Goal: Task Accomplishment & Management: Use online tool/utility

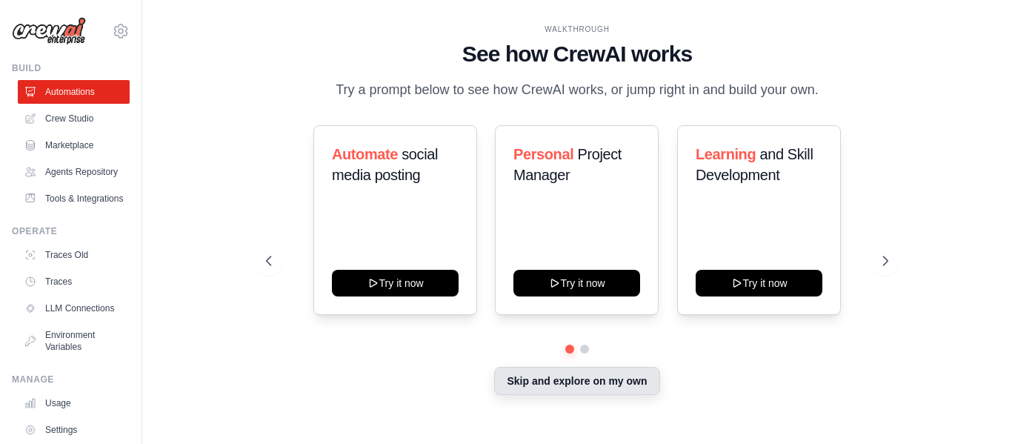
click at [573, 372] on button "Skip and explore on my own" at bounding box center [576, 381] width 165 height 28
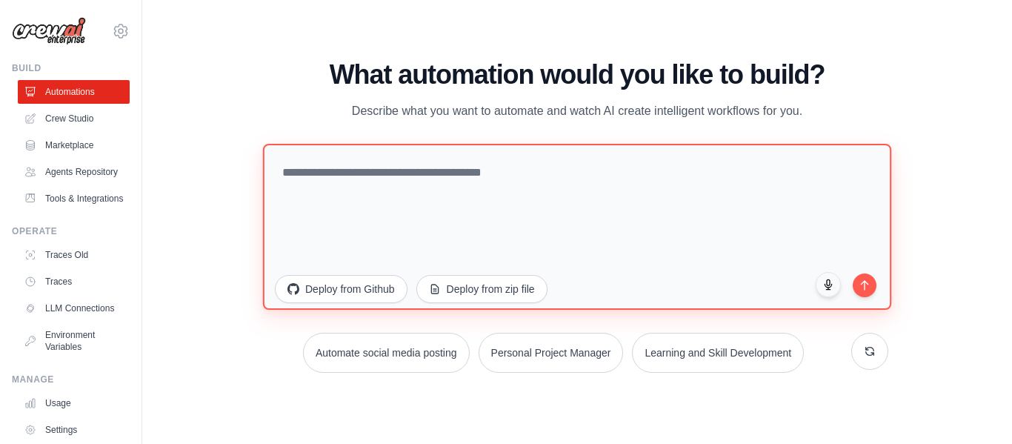
click at [489, 204] on textarea at bounding box center [577, 226] width 628 height 166
paste textarea "**********"
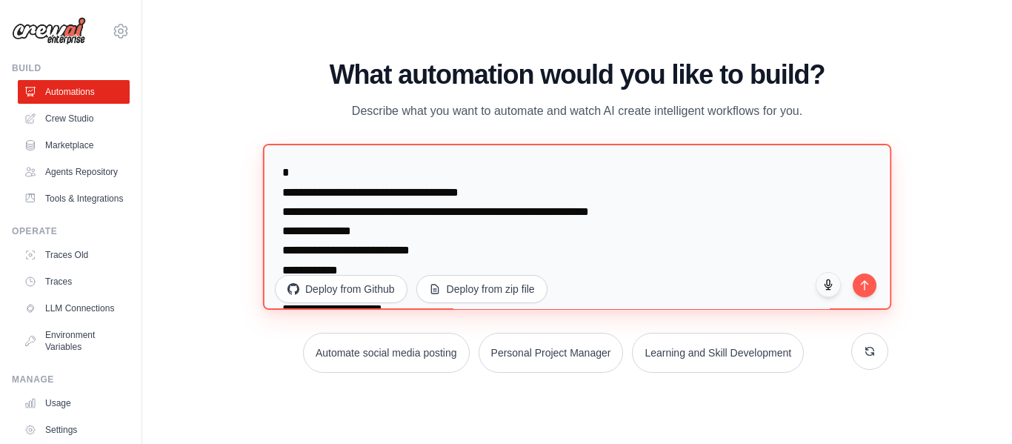
scroll to position [2761, 0]
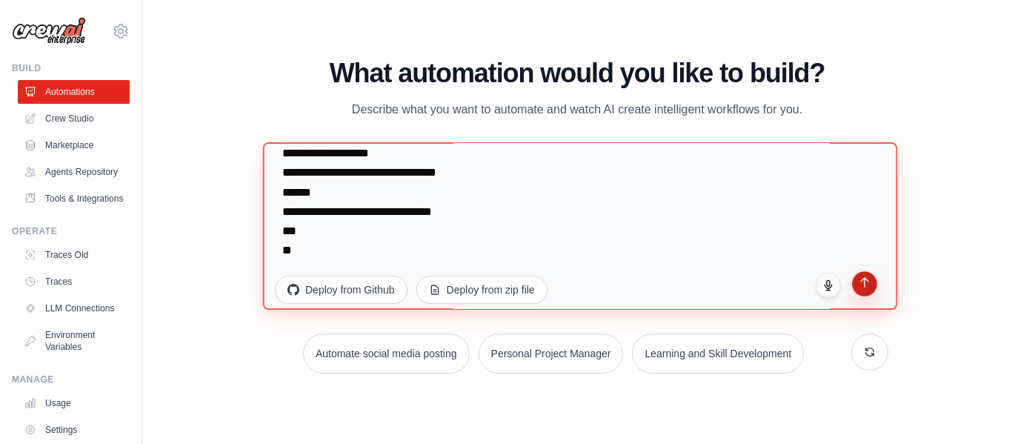
type textarea "**********"
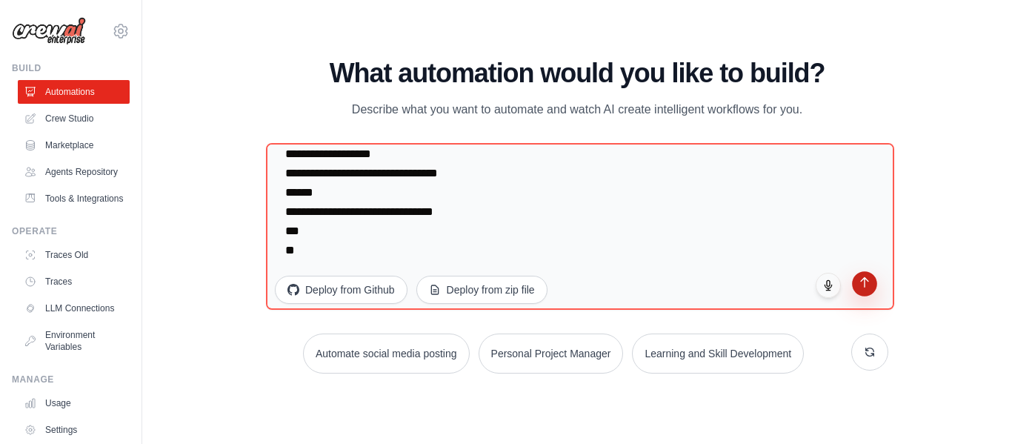
click at [867, 292] on button "submit" at bounding box center [864, 283] width 25 height 25
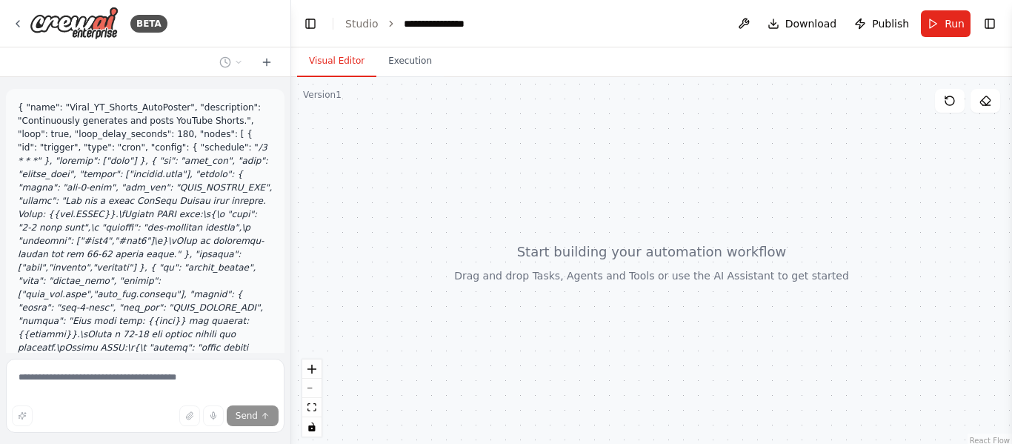
scroll to position [685, 0]
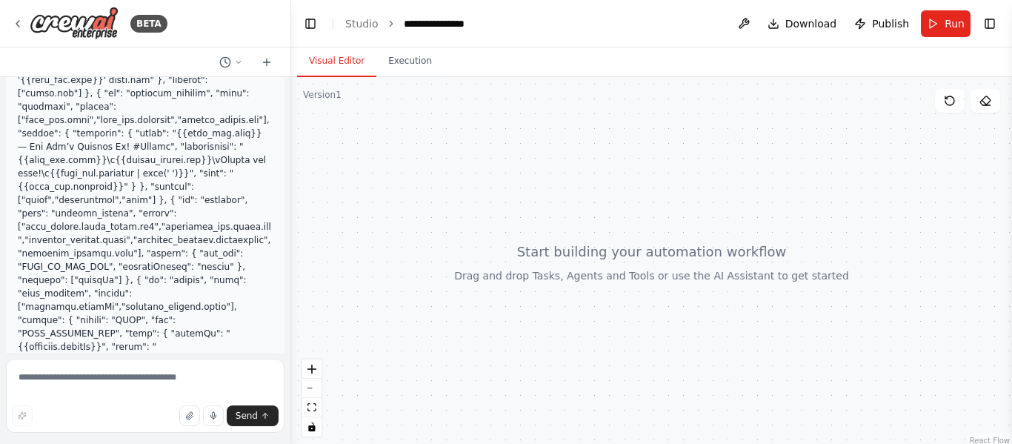
click at [476, 353] on div at bounding box center [651, 262] width 721 height 370
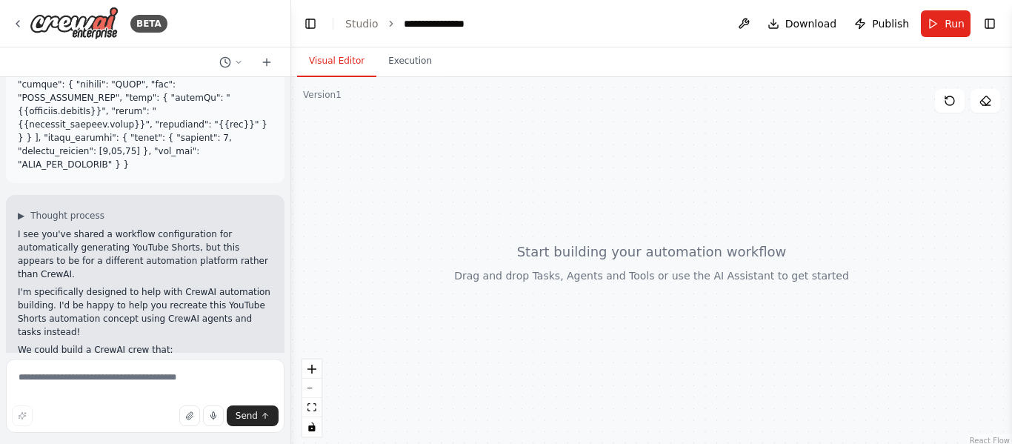
scroll to position [970, 0]
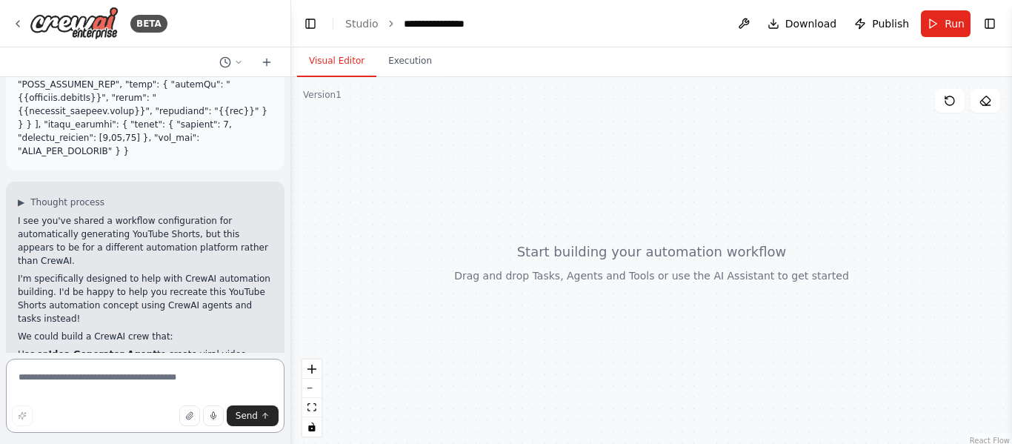
click at [153, 388] on textarea at bounding box center [145, 396] width 279 height 74
type textarea "***"
click at [249, 411] on span "Send" at bounding box center [247, 416] width 22 height 12
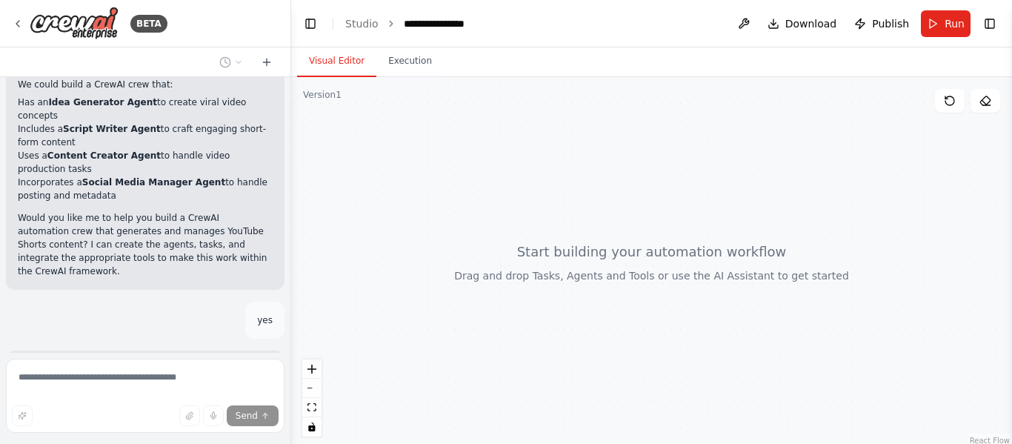
scroll to position [1251, 0]
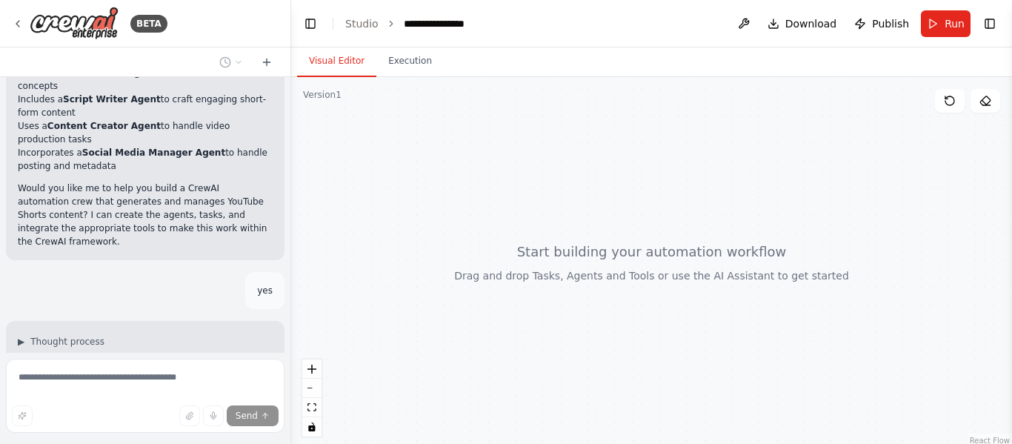
drag, startPoint x: 590, startPoint y: 260, endPoint x: 569, endPoint y: 207, distance: 56.5
click at [569, 207] on div at bounding box center [651, 262] width 721 height 370
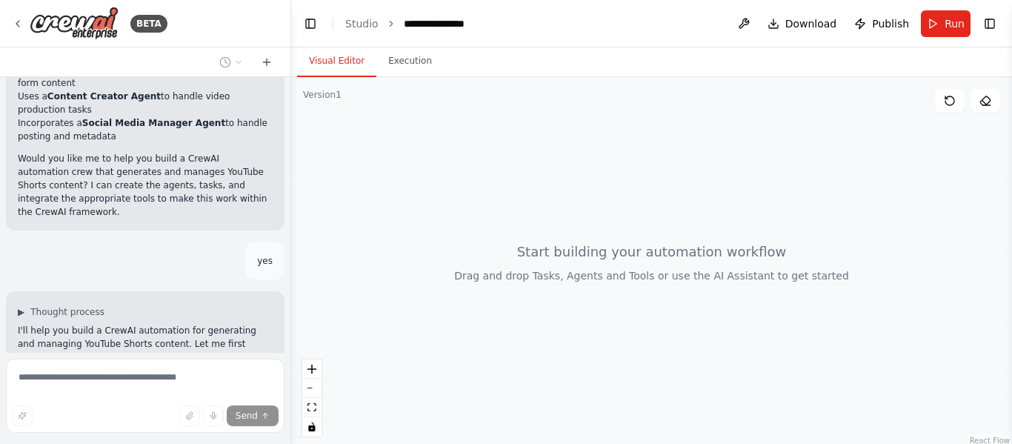
drag, startPoint x: 569, startPoint y: 207, endPoint x: 599, endPoint y: 81, distance: 129.4
click at [599, 81] on div at bounding box center [651, 262] width 721 height 370
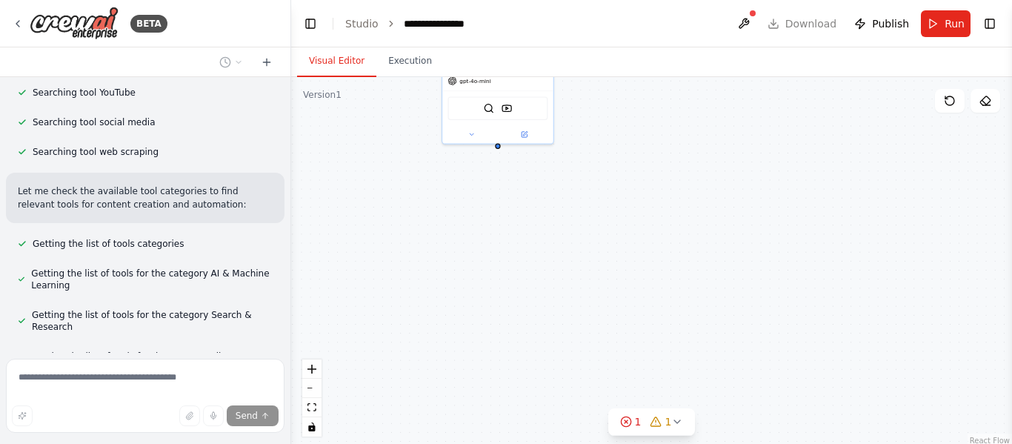
scroll to position [1657, 0]
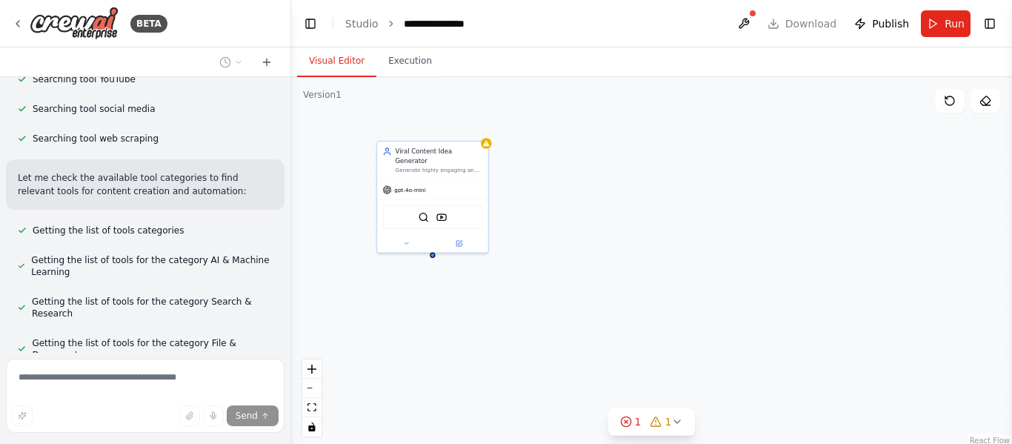
drag, startPoint x: 630, startPoint y: 238, endPoint x: 567, endPoint y: 342, distance: 121.0
click at [567, 342] on div "Viral Content Idea Generator Generate highly engaging and viral YouTube Shorts …" at bounding box center [651, 262] width 721 height 370
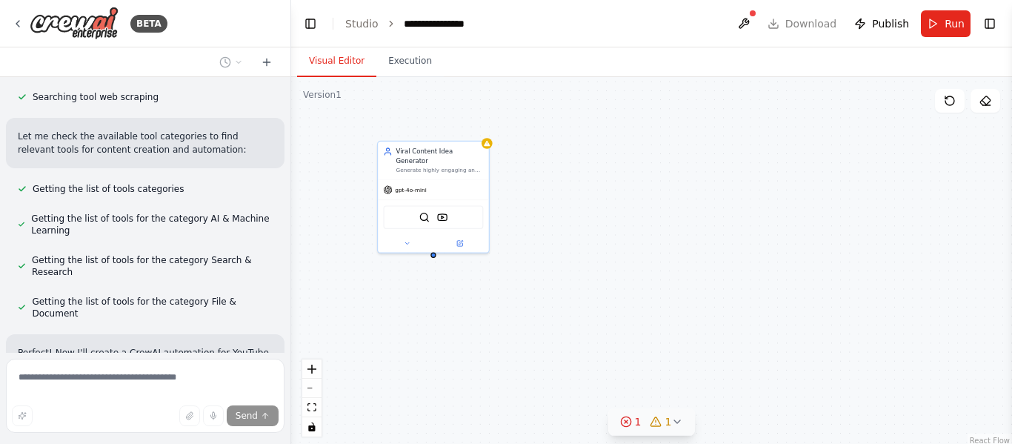
click at [657, 428] on div "1" at bounding box center [660, 421] width 21 height 15
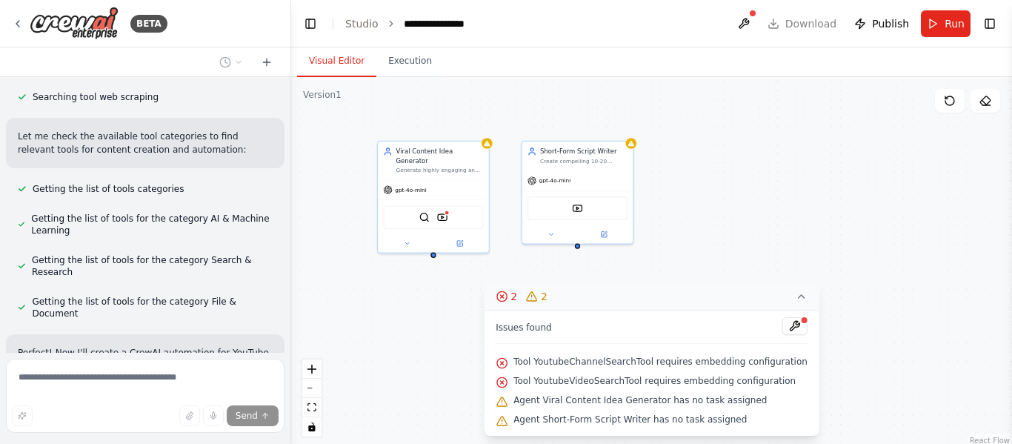
scroll to position [1740, 0]
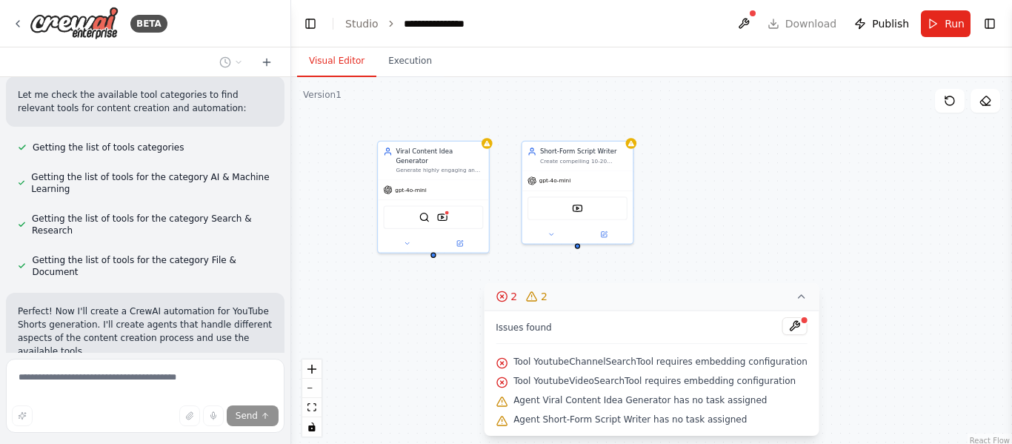
click at [767, 300] on button "2 2" at bounding box center [652, 296] width 336 height 27
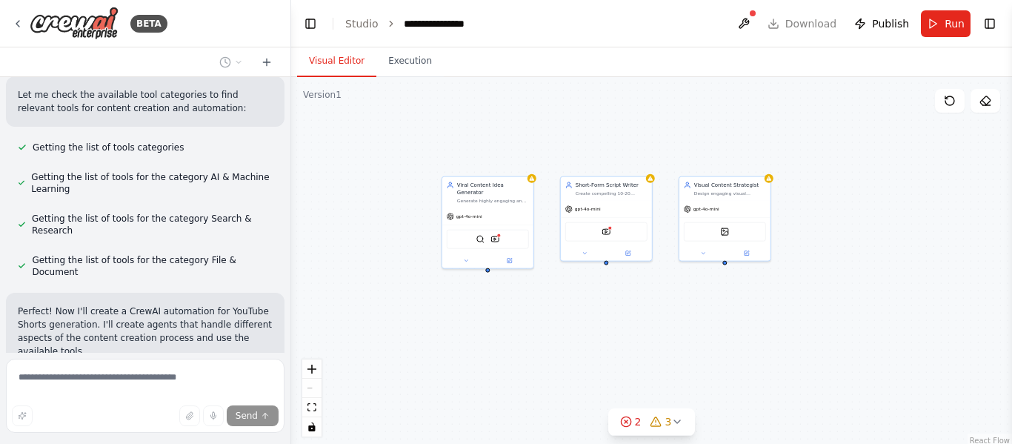
scroll to position [1782, 0]
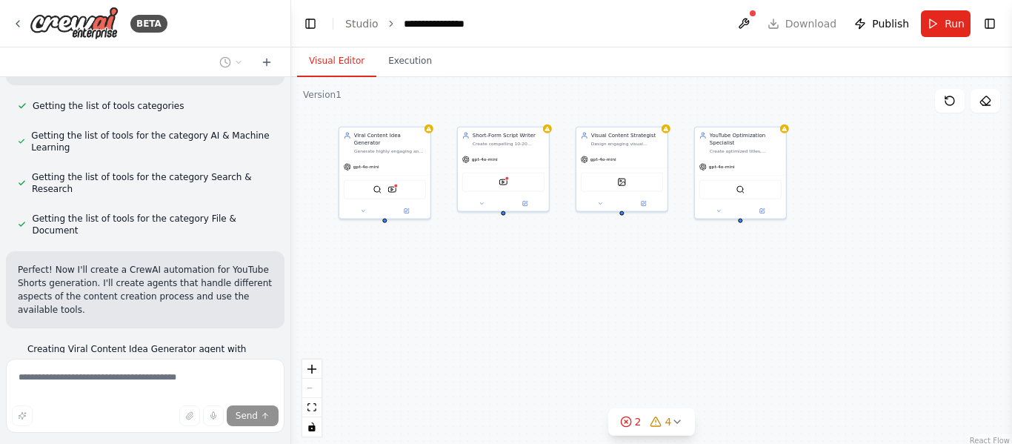
drag, startPoint x: 770, startPoint y: 316, endPoint x: 716, endPoint y: 262, distance: 76.0
click at [716, 262] on div "Viral Content Idea Generator Generate highly engaging and viral YouTube Shorts …" at bounding box center [651, 262] width 721 height 370
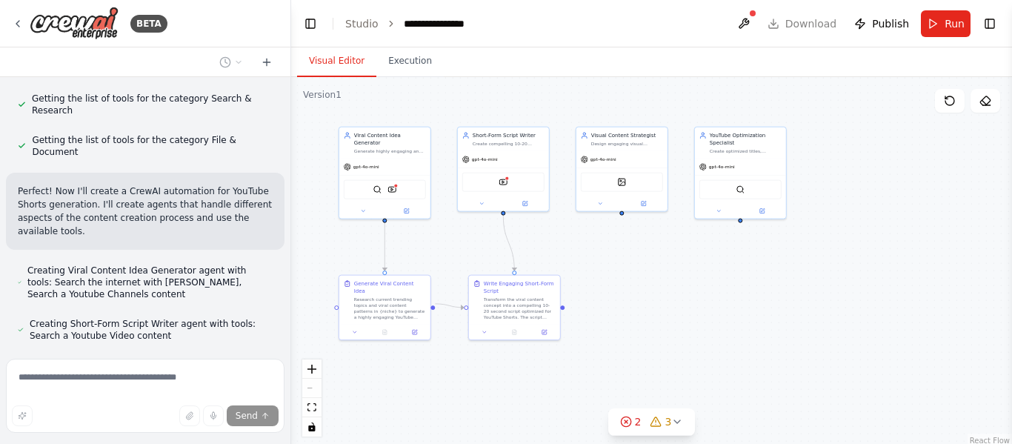
scroll to position [1890, 0]
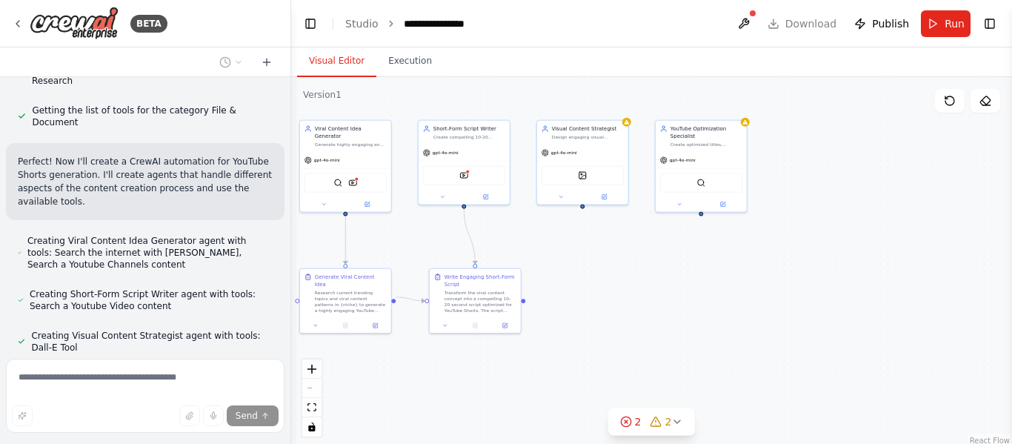
drag, startPoint x: 767, startPoint y: 313, endPoint x: 728, endPoint y: 307, distance: 39.8
click at [728, 307] on div ".deletable-edge-delete-btn { width: 20px; height: 20px; border: 0px solid #ffff…" at bounding box center [651, 262] width 721 height 370
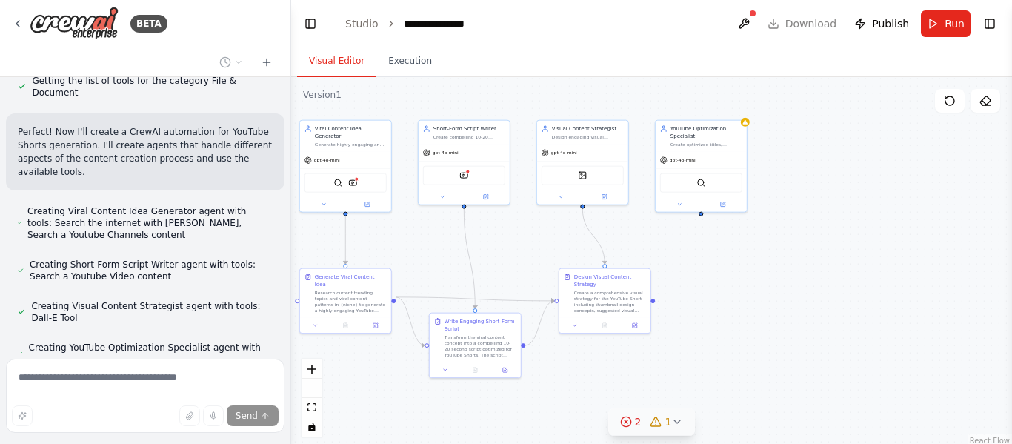
click at [671, 429] on button "2 1" at bounding box center [651, 421] width 87 height 27
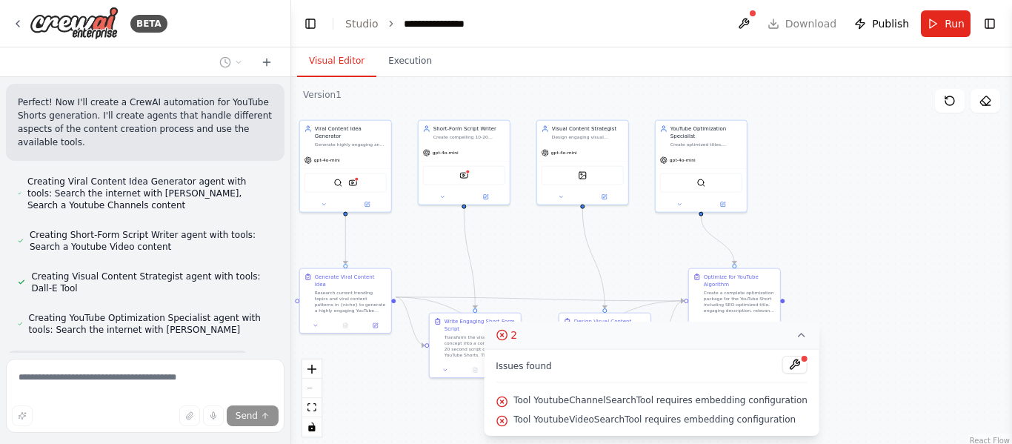
scroll to position [2028, 0]
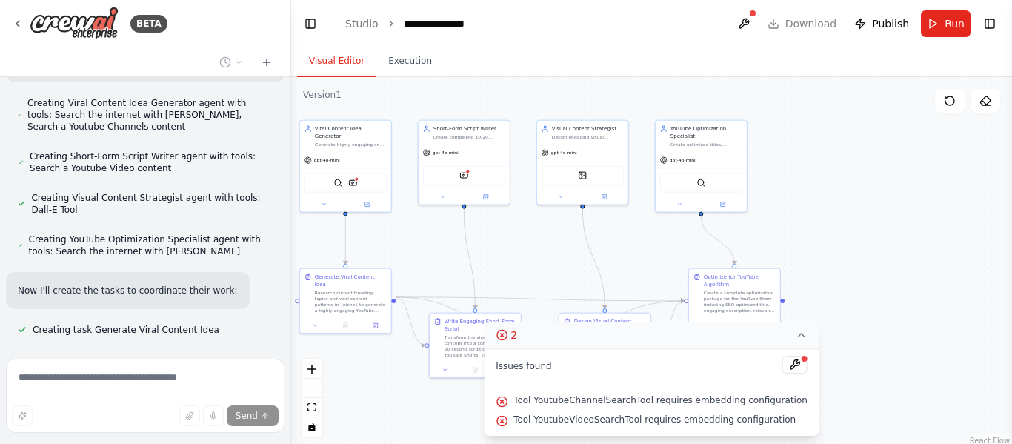
click at [773, 339] on button "2" at bounding box center [652, 335] width 336 height 27
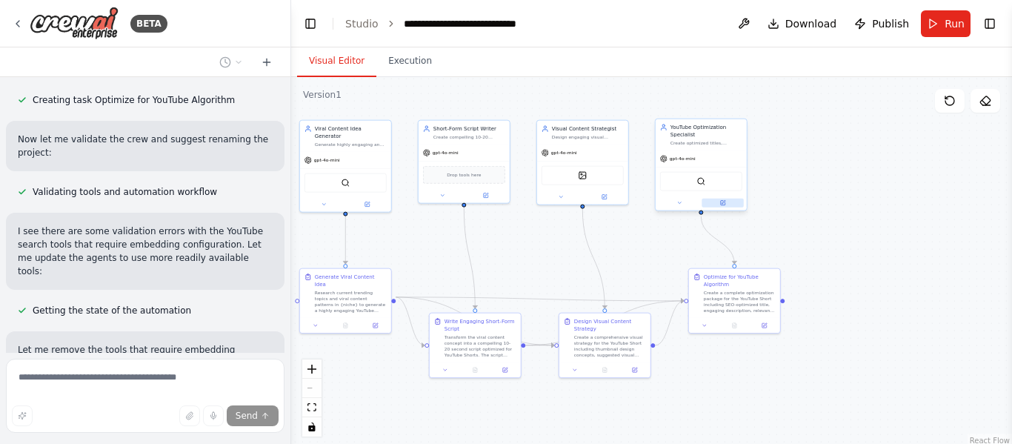
scroll to position [2376, 0]
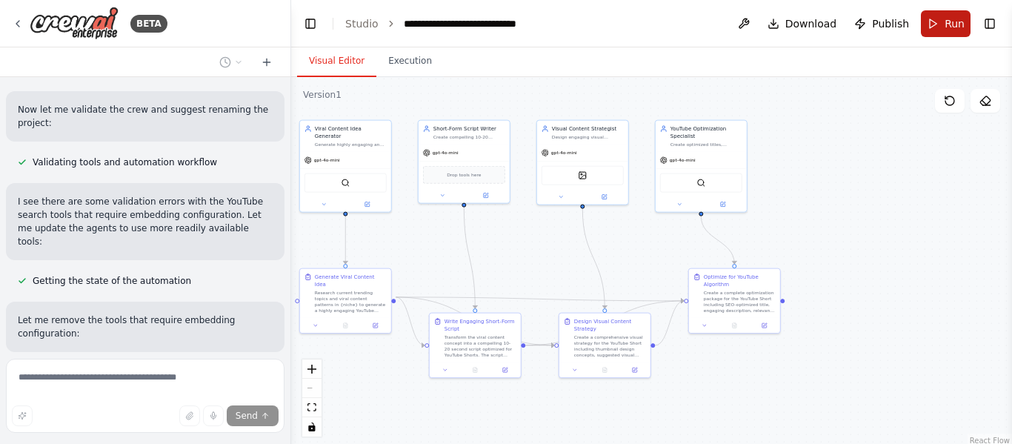
click at [945, 15] on button "Run" at bounding box center [946, 23] width 50 height 27
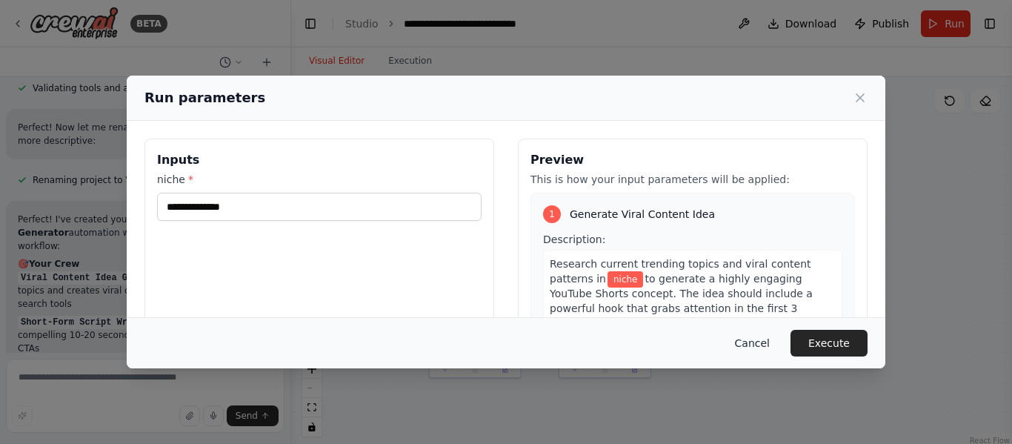
click at [758, 337] on button "Cancel" at bounding box center [752, 343] width 59 height 27
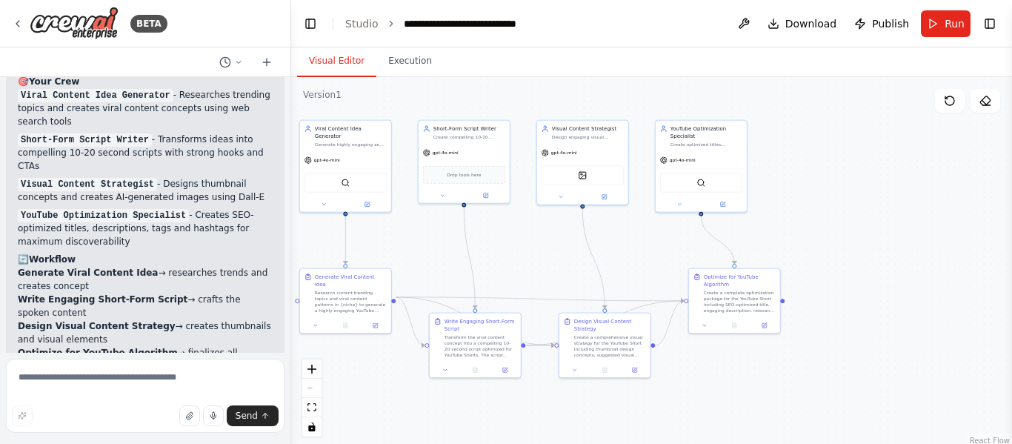
scroll to position [2915, 0]
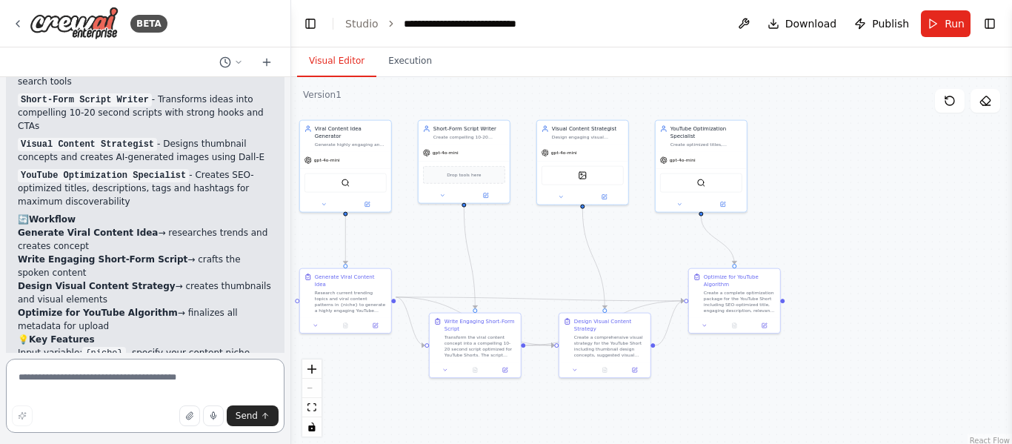
click at [127, 384] on textarea at bounding box center [145, 396] width 279 height 74
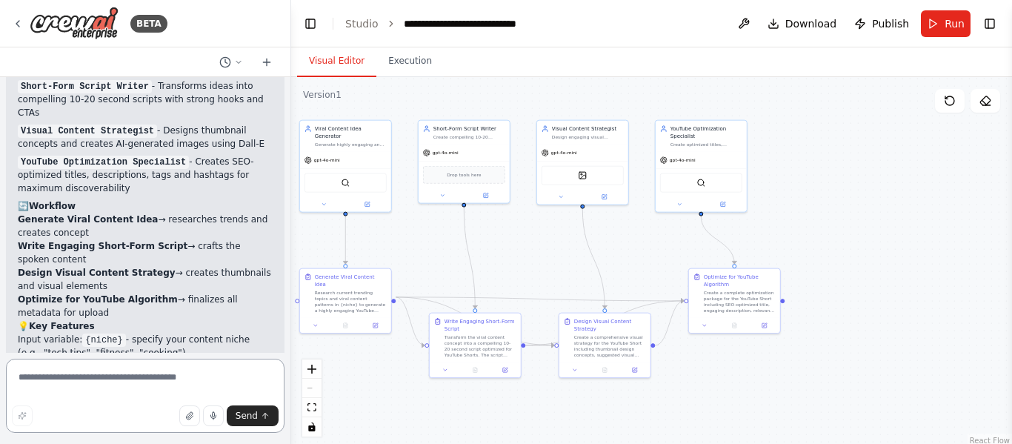
paste textarea "**********"
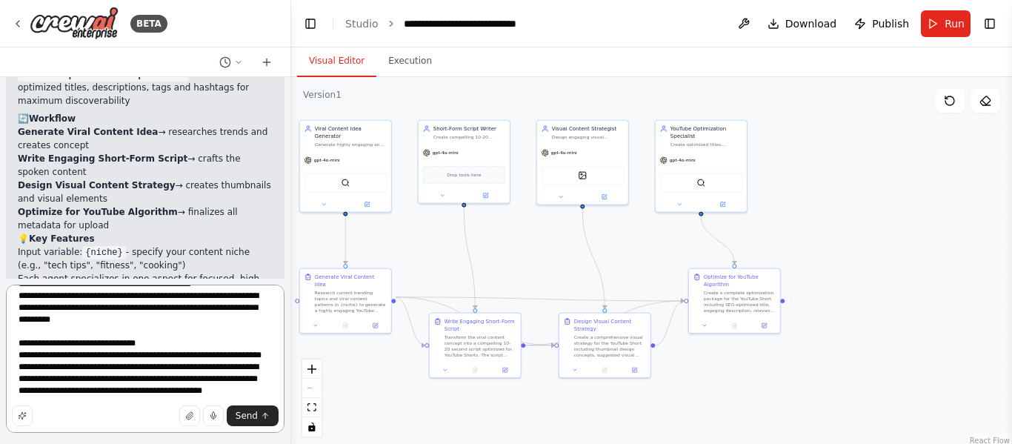
scroll to position [3060, 0]
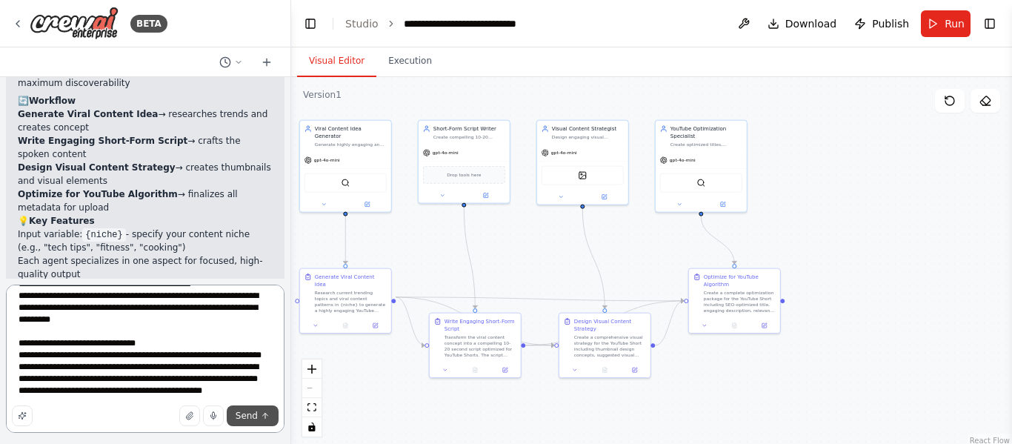
type textarea "**********"
click at [252, 423] on button "Send" at bounding box center [253, 415] width 52 height 21
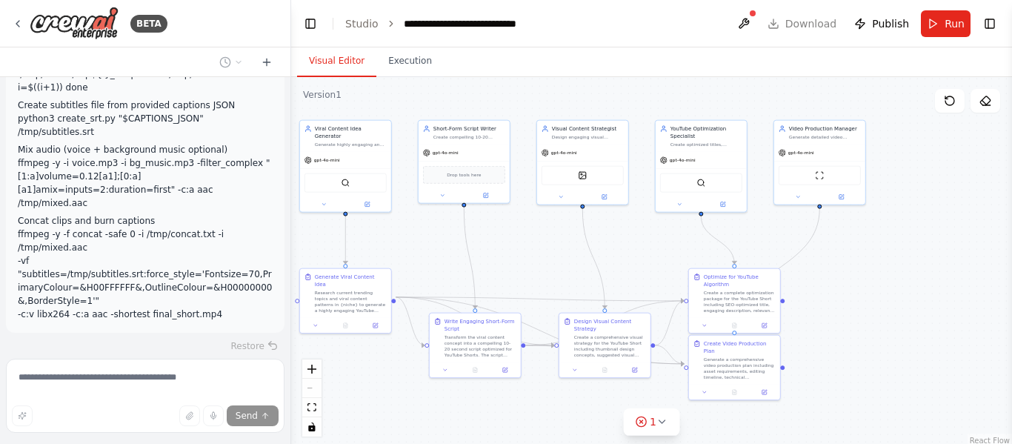
scroll to position [3588, 0]
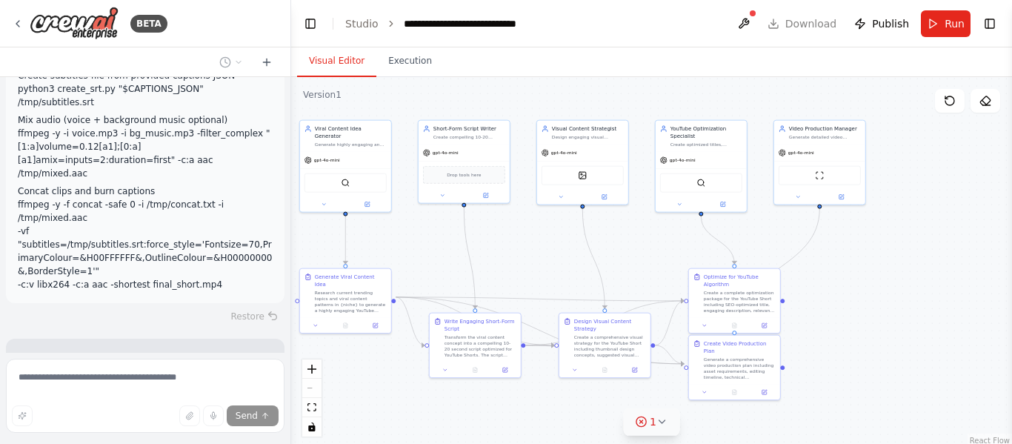
click at [650, 422] on span "1" at bounding box center [653, 421] width 7 height 15
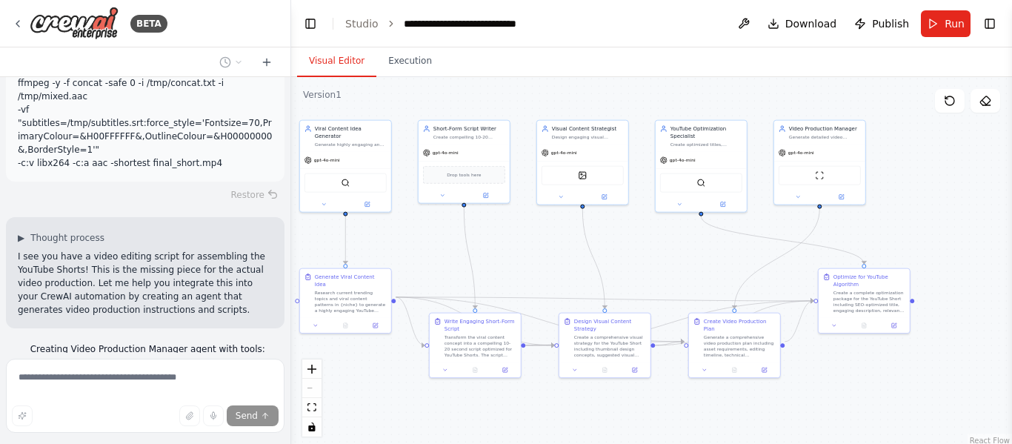
scroll to position [3829, 0]
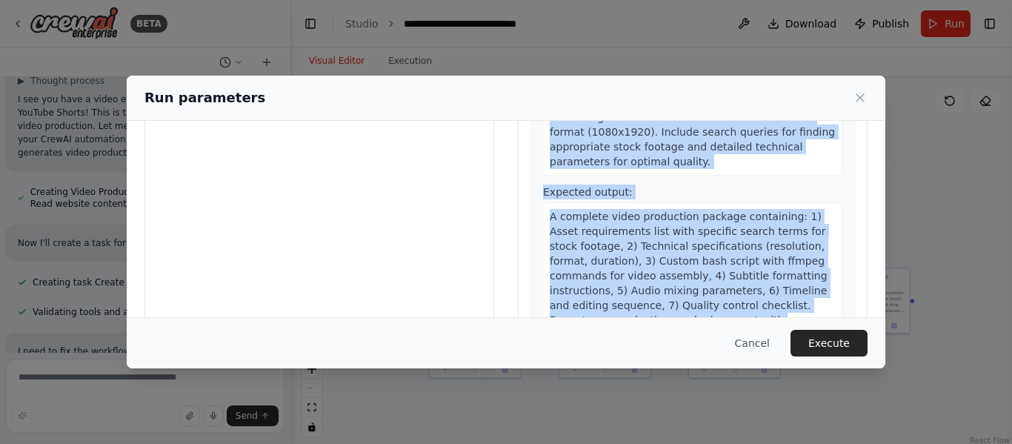
scroll to position [190, 0]
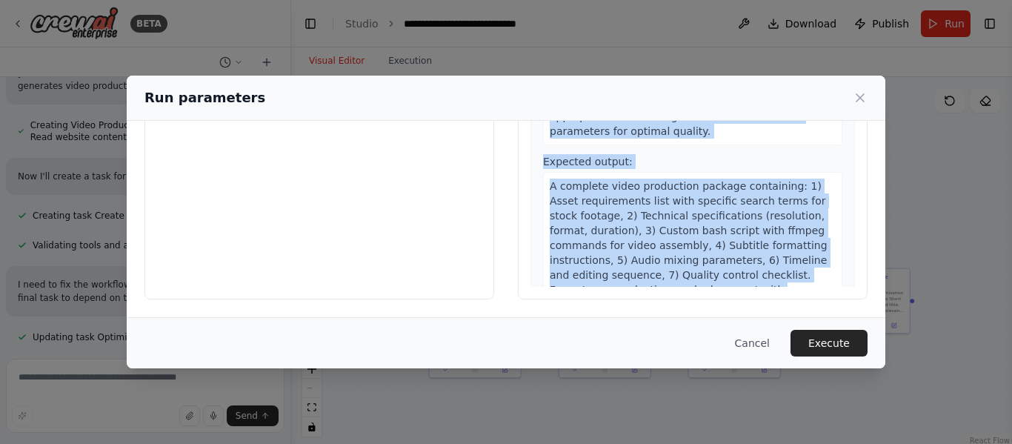
drag, startPoint x: 538, startPoint y: 250, endPoint x: 807, endPoint y: 300, distance: 274.3
click at [807, 300] on div "Inputs niche * Preview This is how your input parameters will be applied: 1 Gen…" at bounding box center [506, 123] width 759 height 387
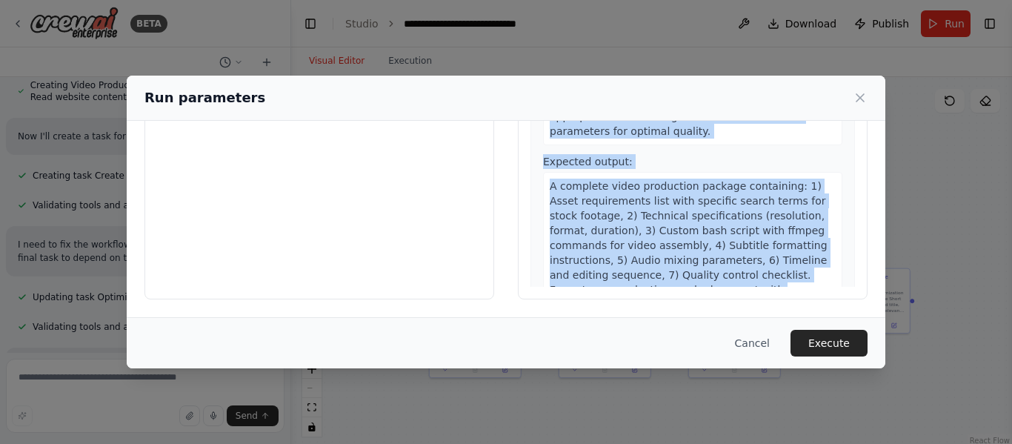
copy div "Research current trending topics and viral content patterns in niche to generat…"
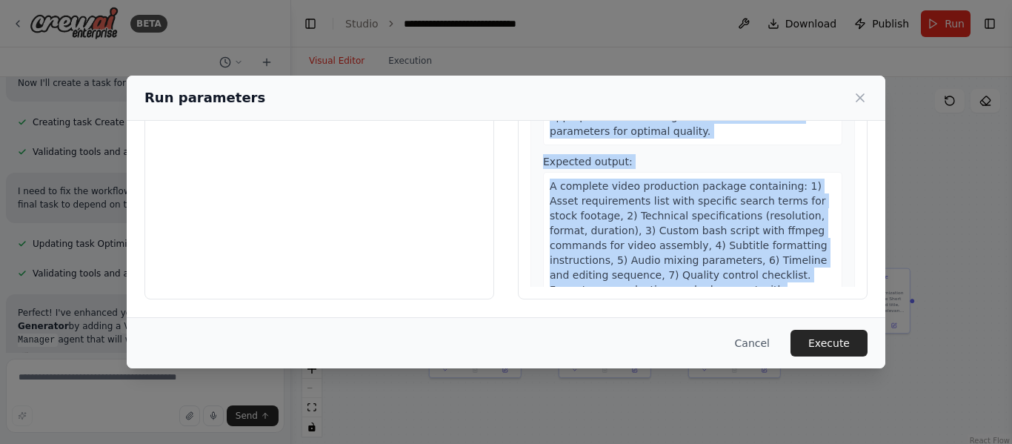
scroll to position [4115, 0]
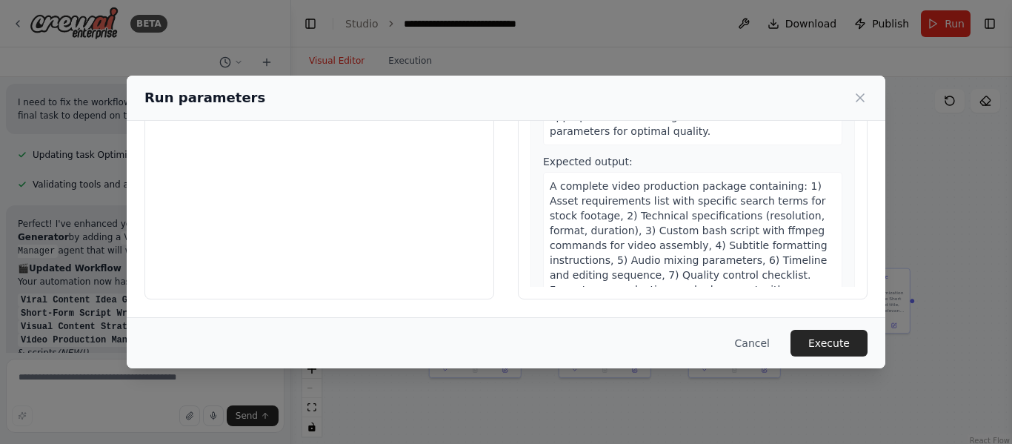
click at [373, 194] on div "Inputs niche *" at bounding box center [319, 123] width 350 height 351
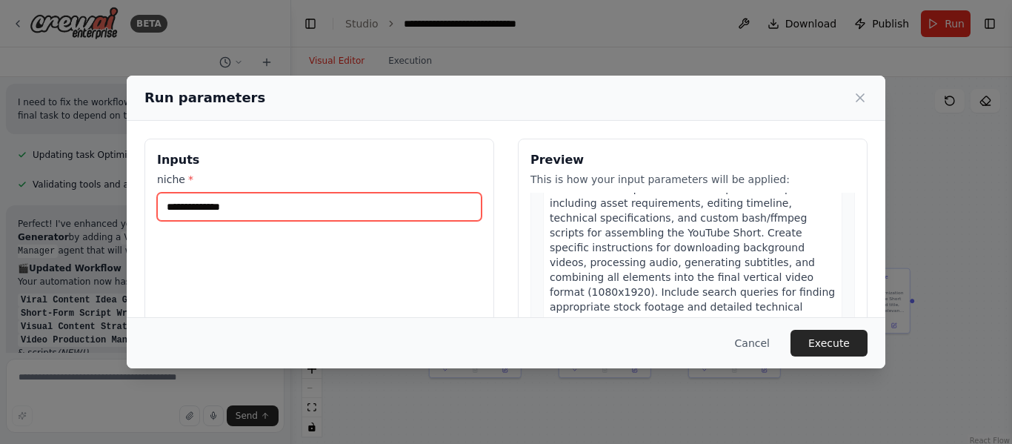
click at [343, 201] on input "niche *" at bounding box center [319, 207] width 324 height 28
type input "*"
paste input "**********"
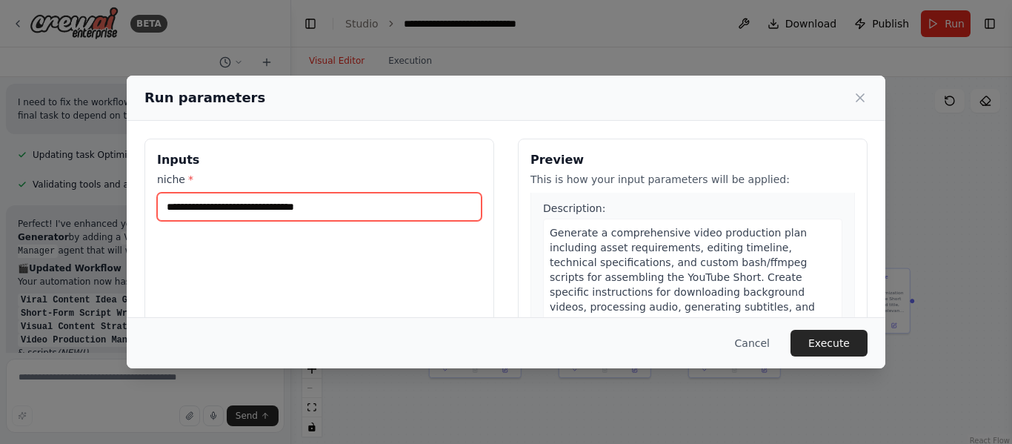
scroll to position [1489, 0]
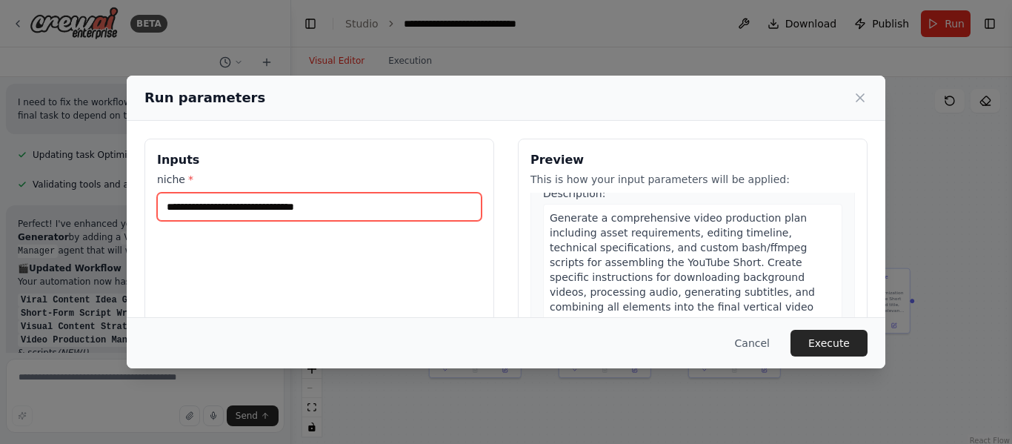
click at [171, 204] on input "**********" at bounding box center [319, 207] width 324 height 28
click at [328, 210] on input "**********" at bounding box center [319, 207] width 324 height 28
type input "**********"
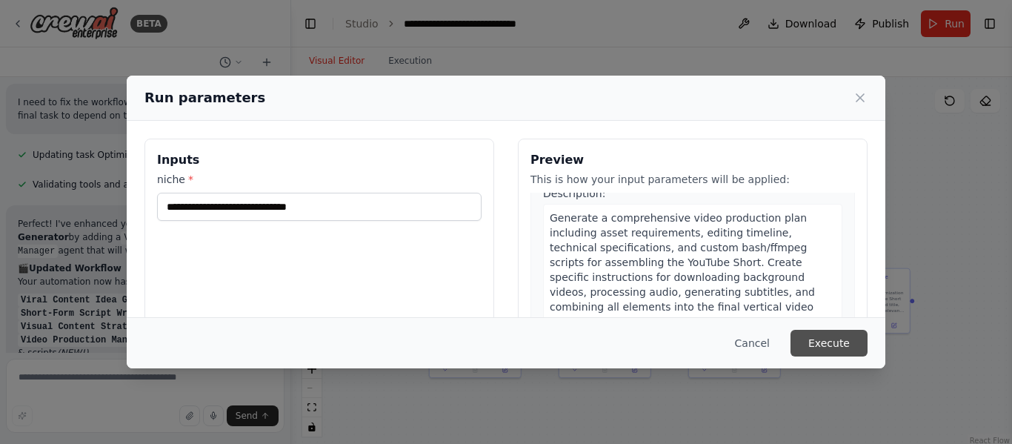
click at [827, 331] on button "Execute" at bounding box center [828, 343] width 77 height 27
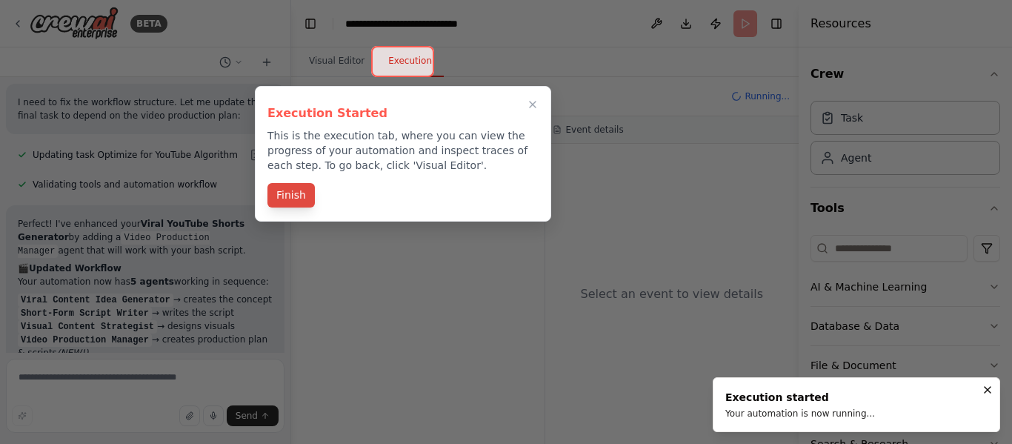
click at [305, 196] on button "Finish" at bounding box center [290, 195] width 47 height 24
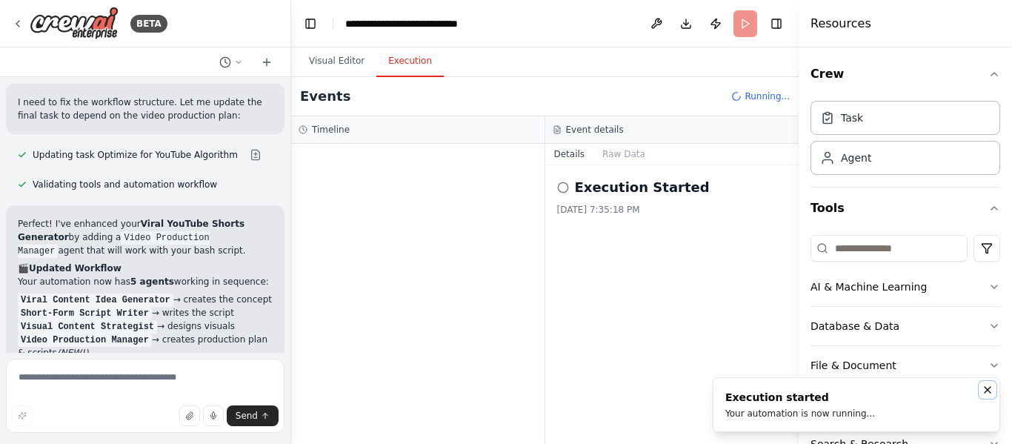
click at [989, 393] on icon "Notifications (F8)" at bounding box center [988, 390] width 12 height 12
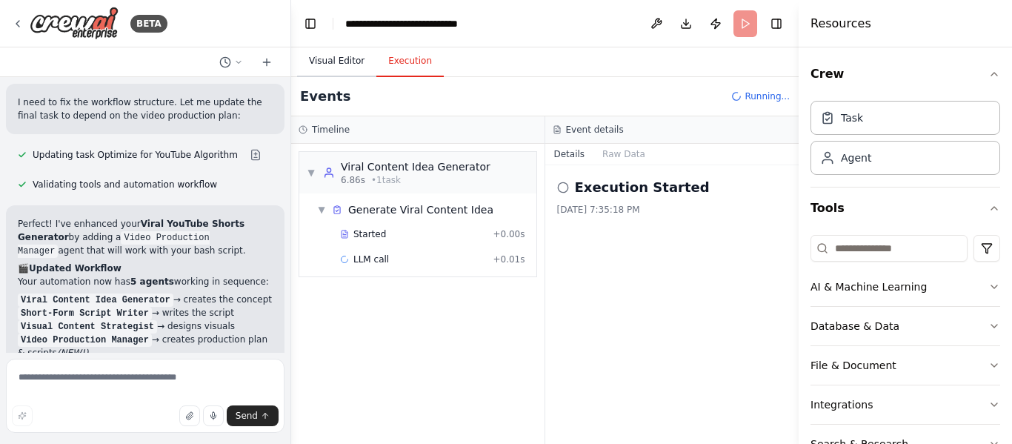
click at [333, 55] on button "Visual Editor" at bounding box center [336, 61] width 79 height 31
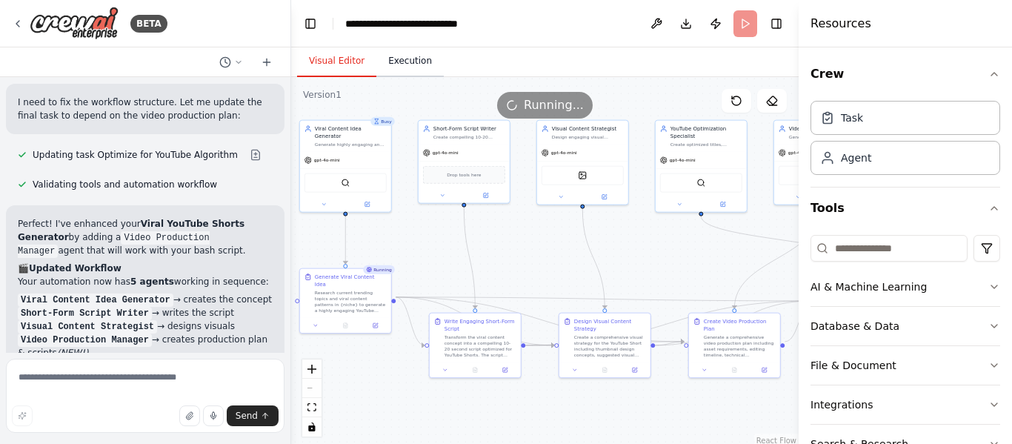
click at [416, 67] on button "Execution" at bounding box center [409, 61] width 67 height 31
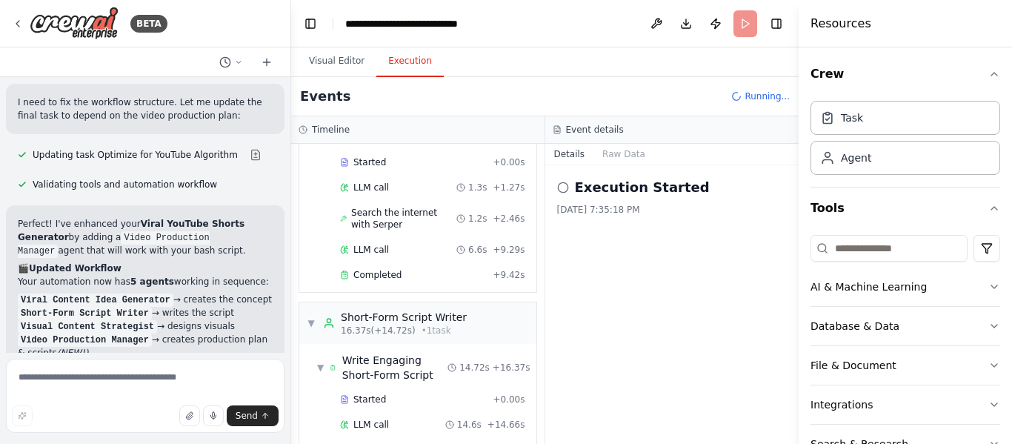
scroll to position [4059, 0]
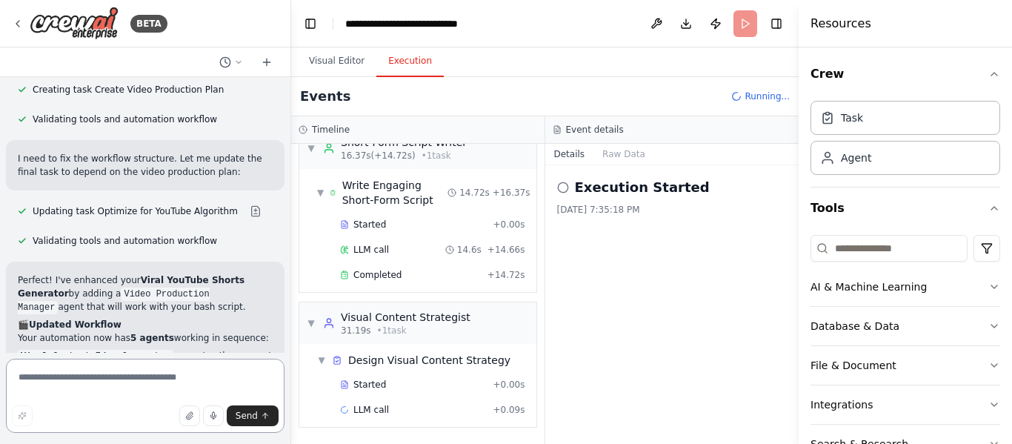
click at [178, 393] on textarea at bounding box center [145, 396] width 279 height 74
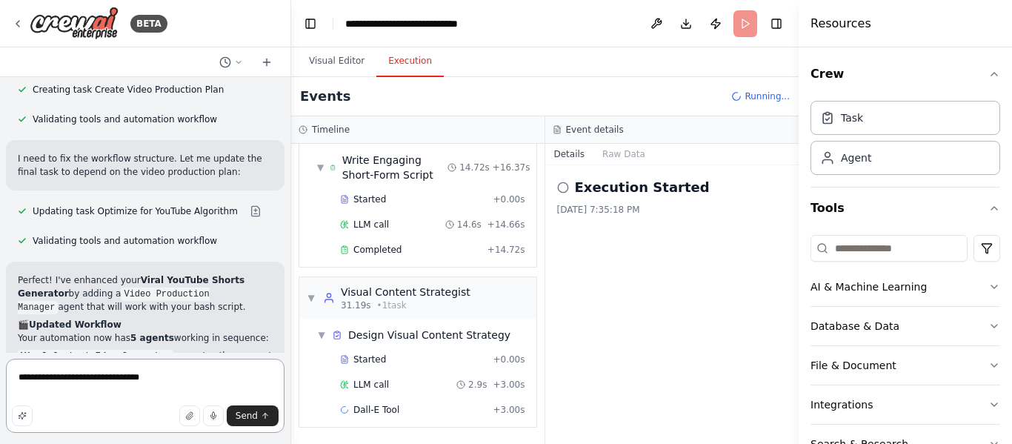
type textarea "**********"
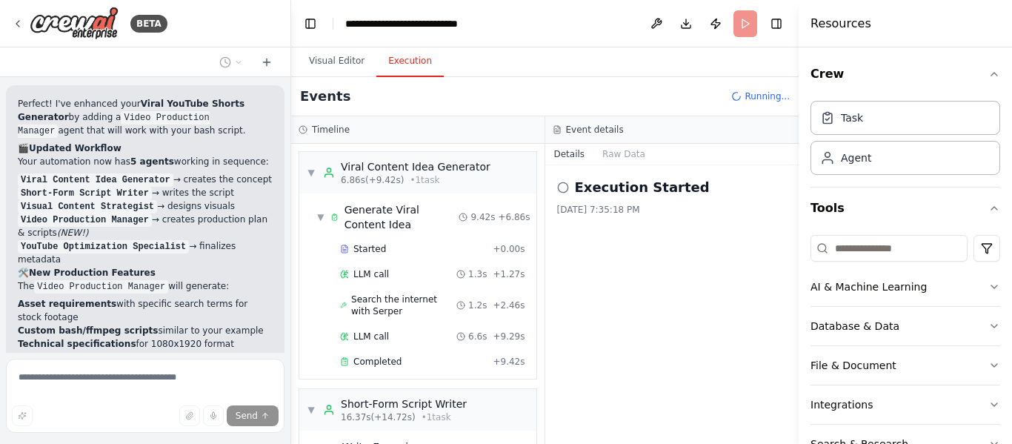
scroll to position [312, 0]
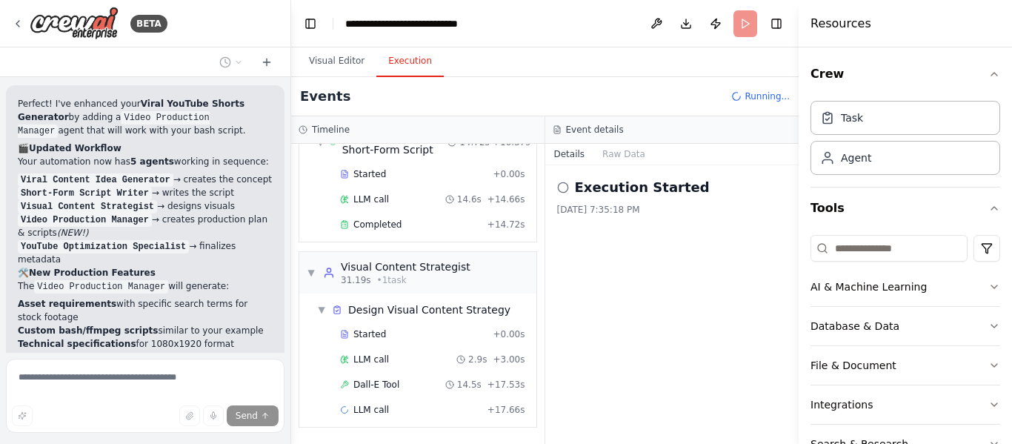
click at [750, 30] on header "**********" at bounding box center [544, 23] width 507 height 47
click at [337, 72] on button "Visual Editor" at bounding box center [336, 61] width 79 height 31
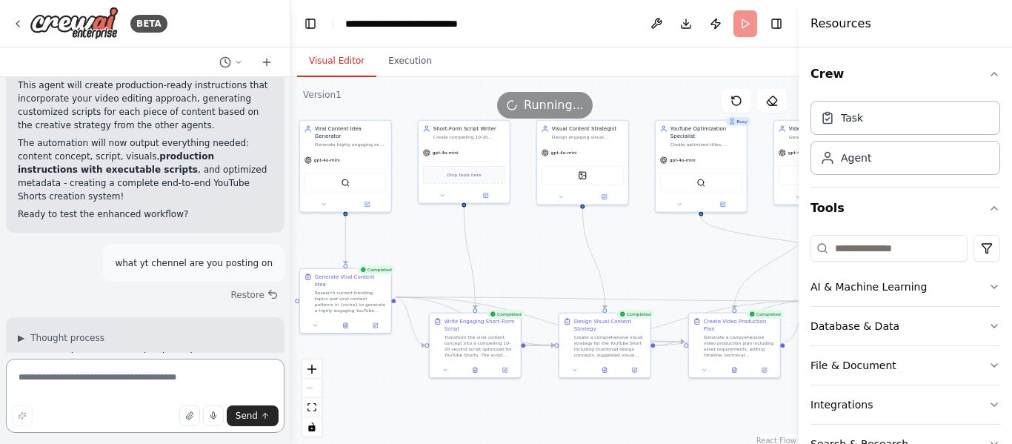
scroll to position [4560, 0]
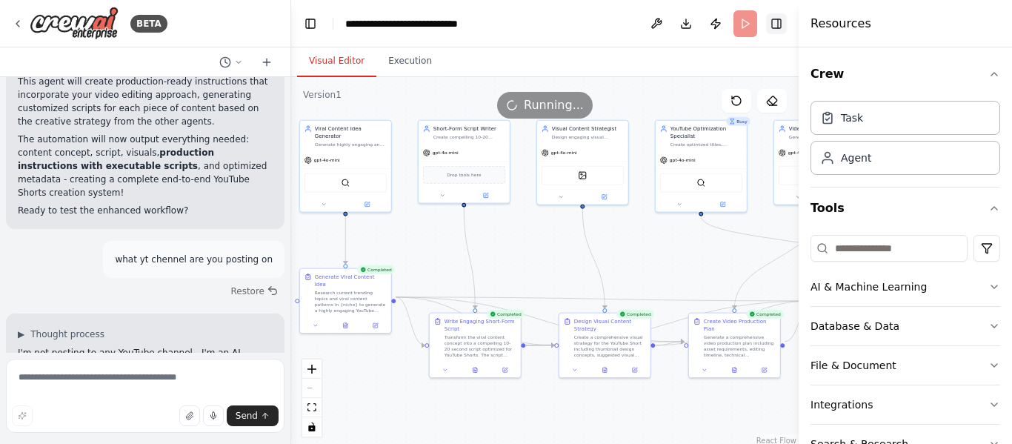
click at [782, 25] on button "Toggle Right Sidebar" at bounding box center [776, 23] width 21 height 21
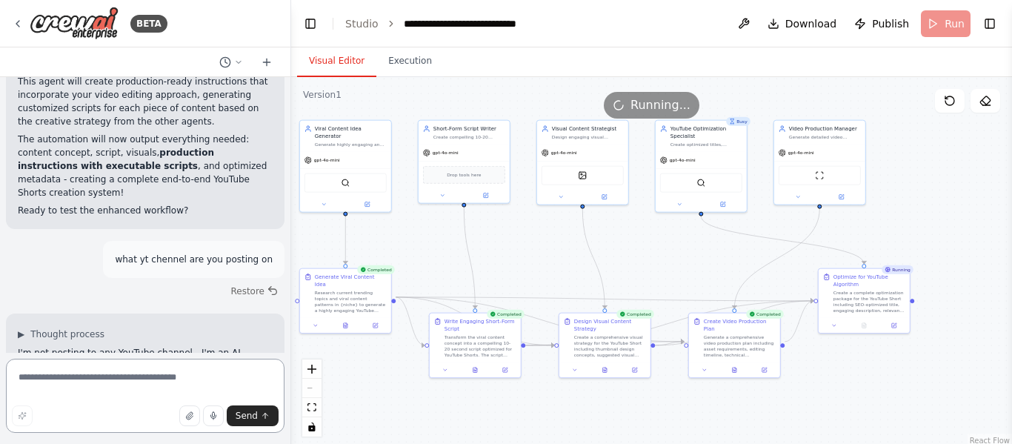
click at [159, 377] on textarea at bounding box center [145, 396] width 279 height 74
type textarea "**********"
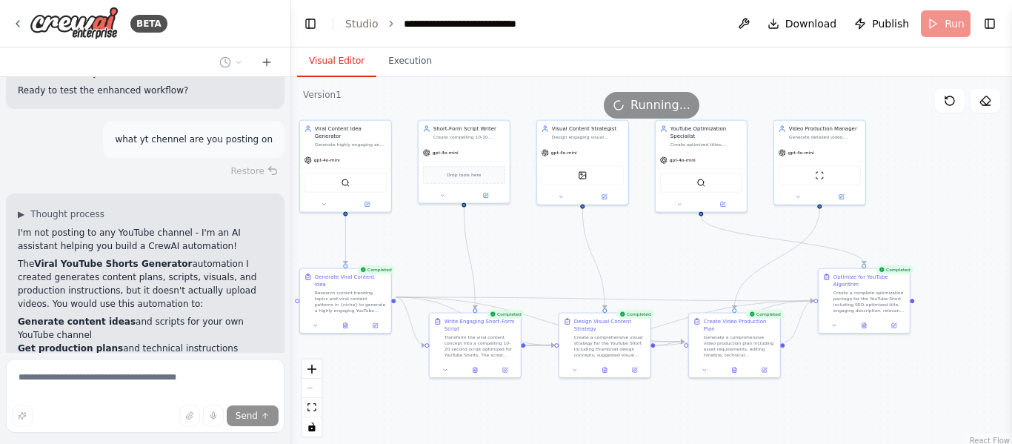
scroll to position [4800, 0]
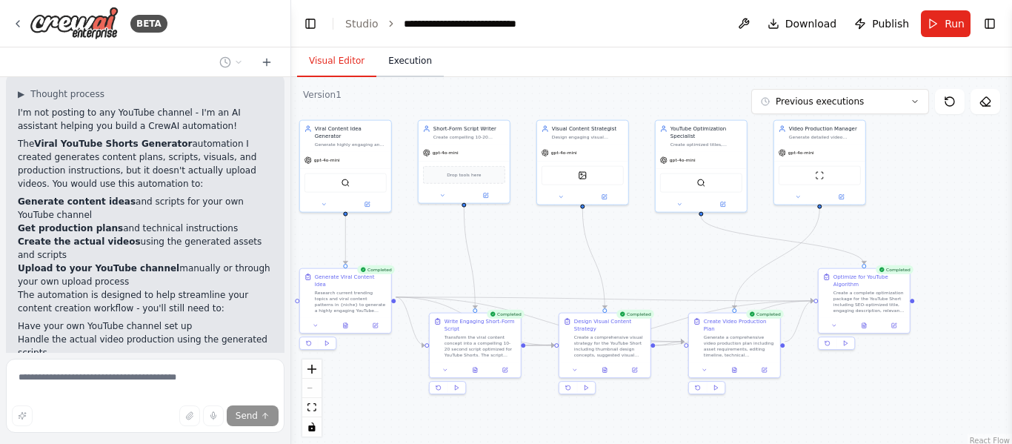
click at [392, 56] on button "Execution" at bounding box center [409, 61] width 67 height 31
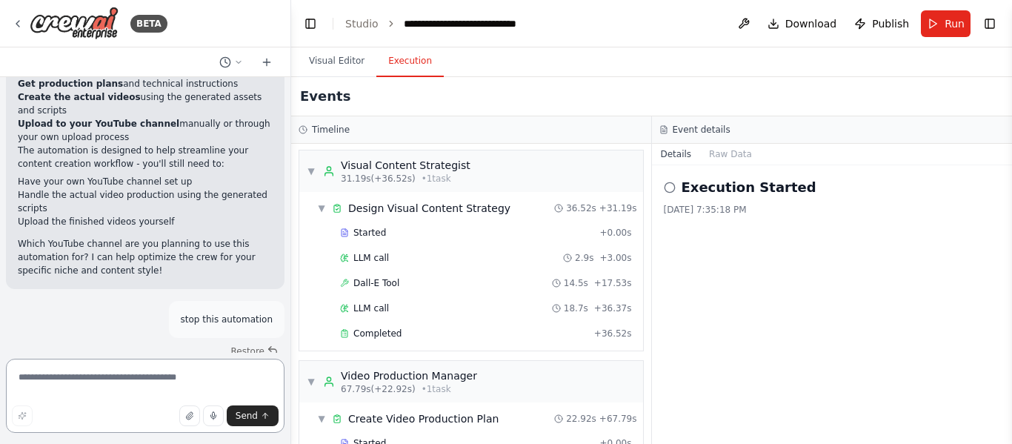
scroll to position [4956, 0]
